Goal: Transaction & Acquisition: Purchase product/service

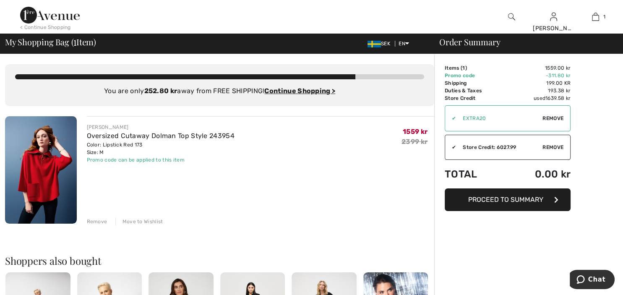
click at [511, 199] on span "Proceed to Summary" at bounding box center [505, 199] width 75 height 8
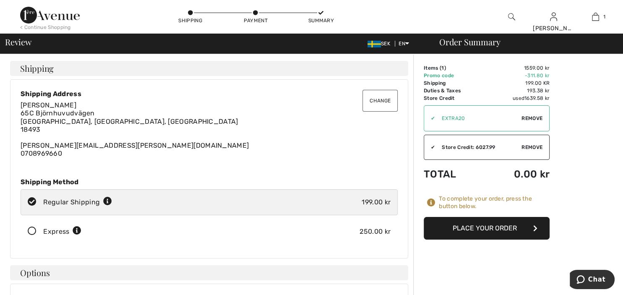
click at [486, 228] on button "Place Your Order" at bounding box center [486, 228] width 126 height 23
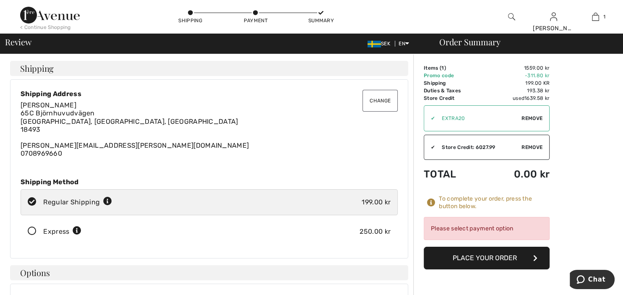
click at [486, 228] on div "Please select payment option" at bounding box center [486, 228] width 126 height 23
click at [487, 257] on button "Place Your Order" at bounding box center [486, 258] width 126 height 23
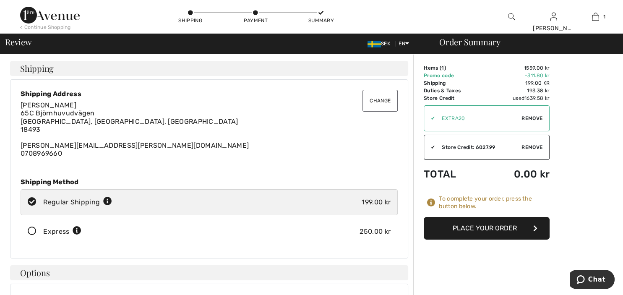
click at [461, 227] on button "Place Your Order" at bounding box center [486, 228] width 126 height 23
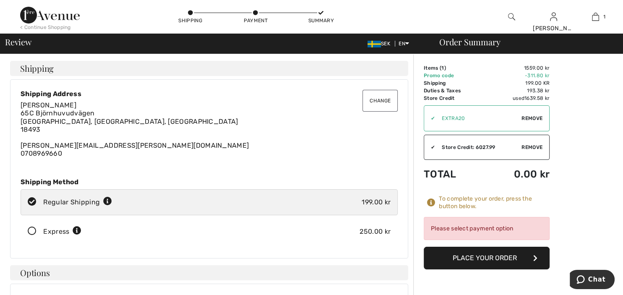
click at [461, 227] on div "Please select payment option" at bounding box center [486, 228] width 126 height 23
click at [496, 257] on button "Place Your Order" at bounding box center [486, 258] width 126 height 23
